Goal: Find contact information: Find contact information

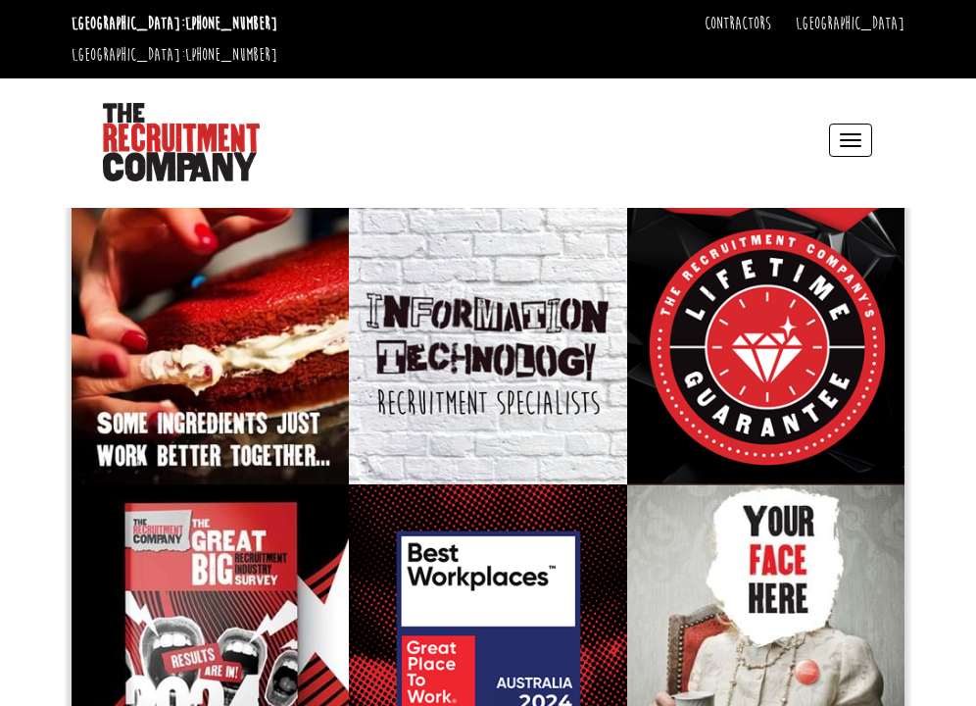
click at [859, 124] on button "Toggle navigation" at bounding box center [850, 140] width 43 height 33
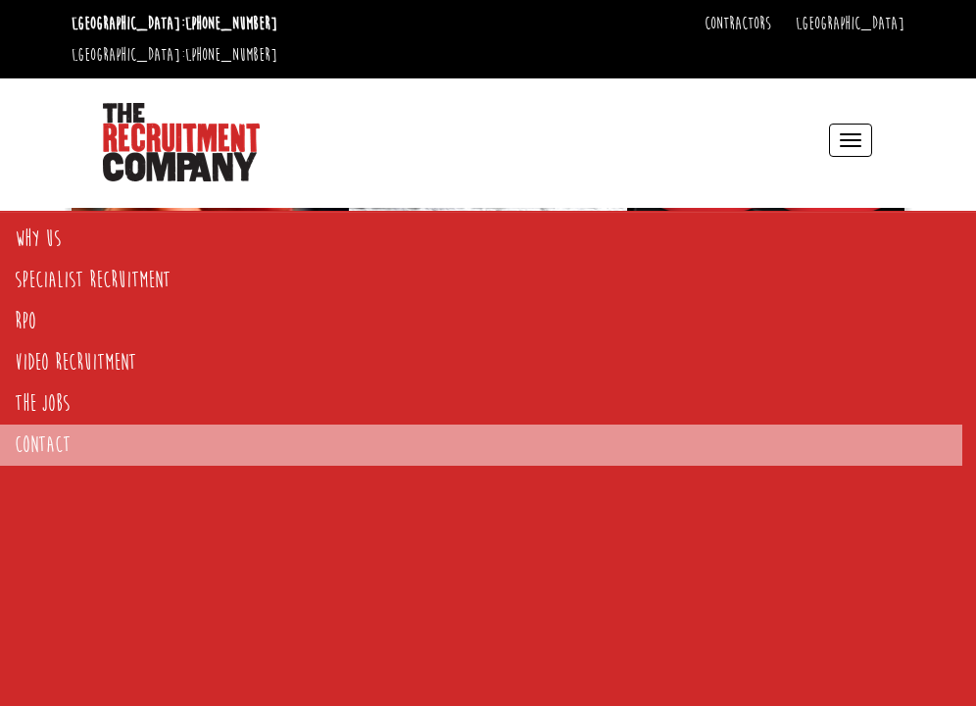
click at [31, 441] on link "Contact" at bounding box center [481, 445] width 963 height 41
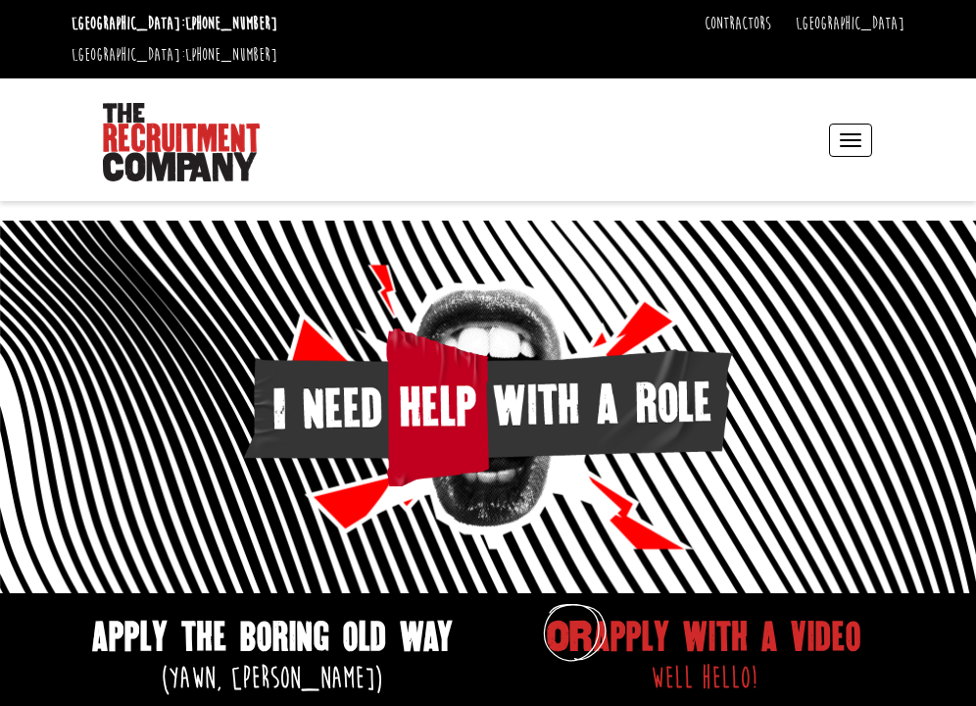
click at [855, 133] on span "button" at bounding box center [851, 134] width 22 height 2
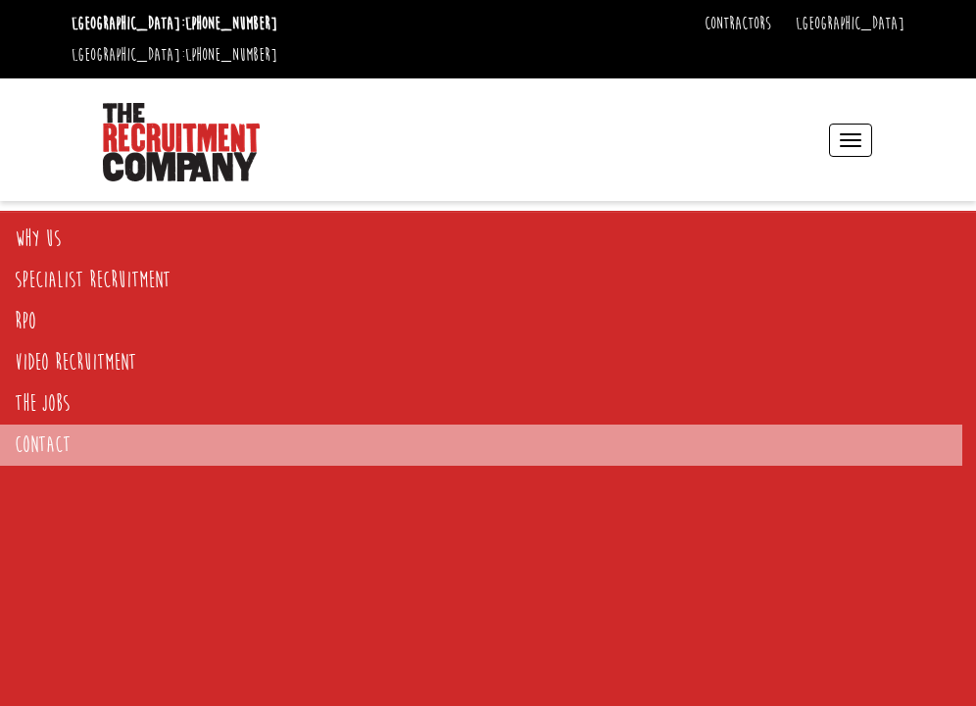
click at [38, 440] on link "Contact" at bounding box center [481, 445] width 963 height 41
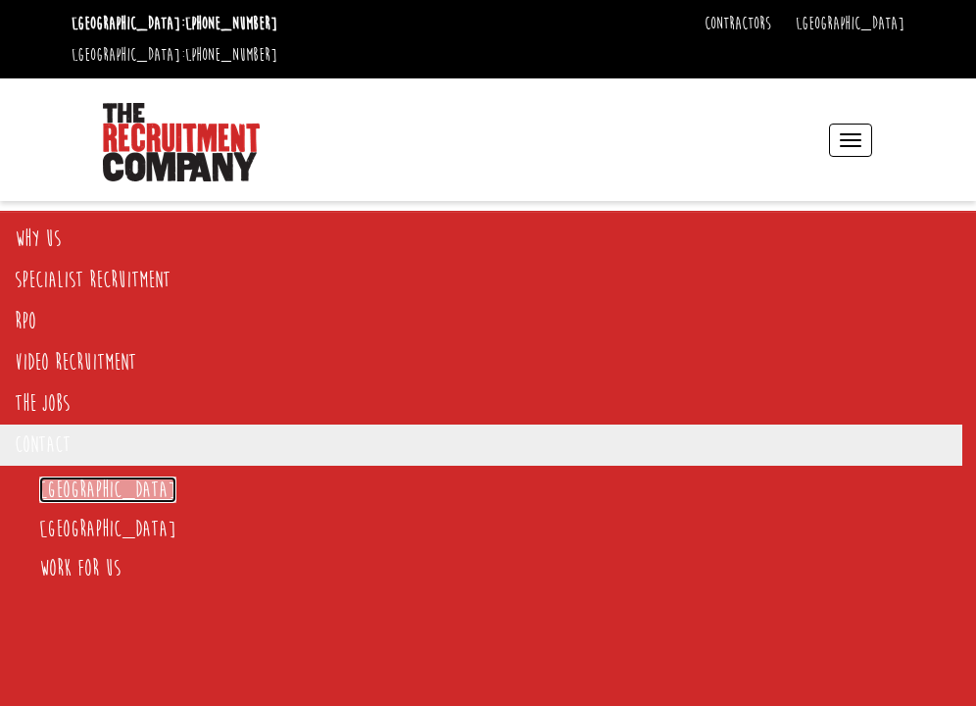
click at [56, 486] on link "[GEOGRAPHIC_DATA]" at bounding box center [107, 489] width 137 height 26
